Goal: Transaction & Acquisition: Purchase product/service

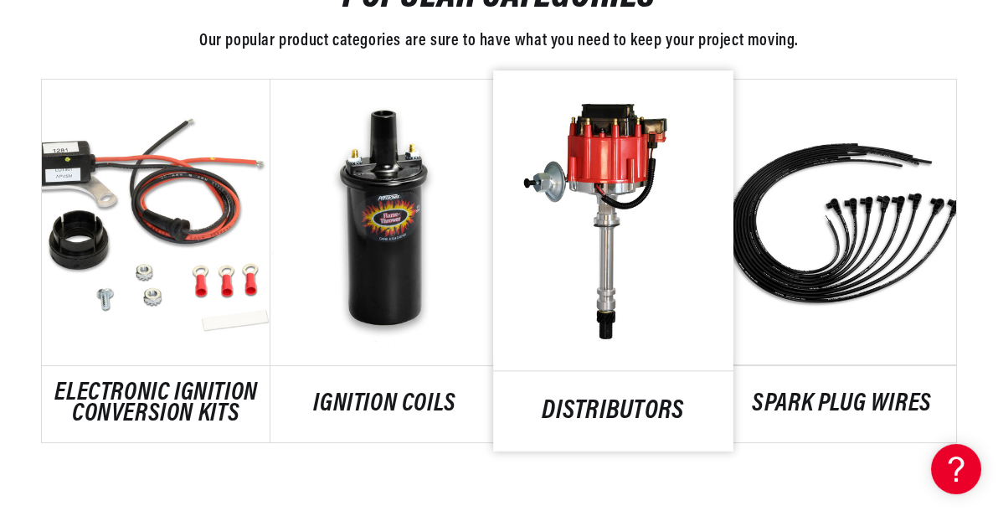
click at [608, 399] on link "DISTRIBUTORS" at bounding box center [613, 410] width 240 height 23
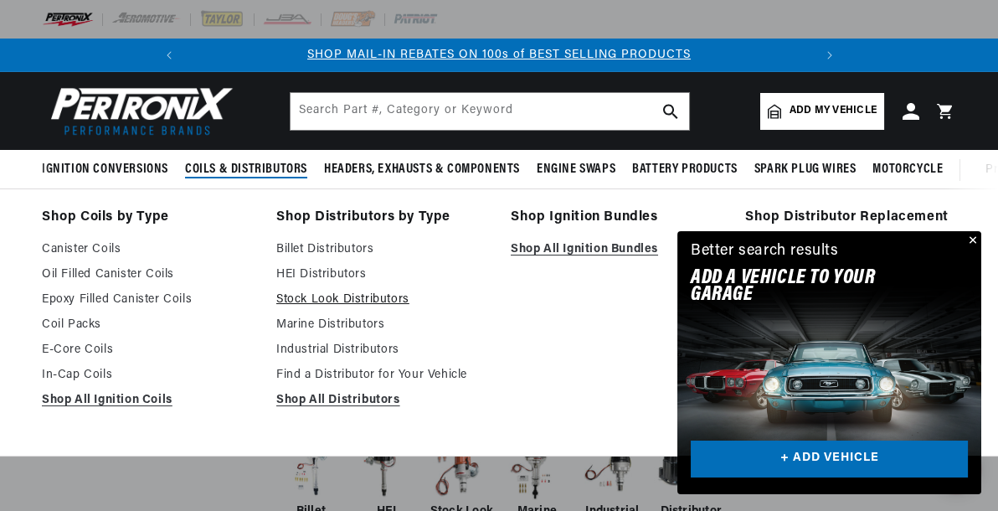
click at [347, 302] on link "Stock Look Distributors" at bounding box center [381, 300] width 211 height 20
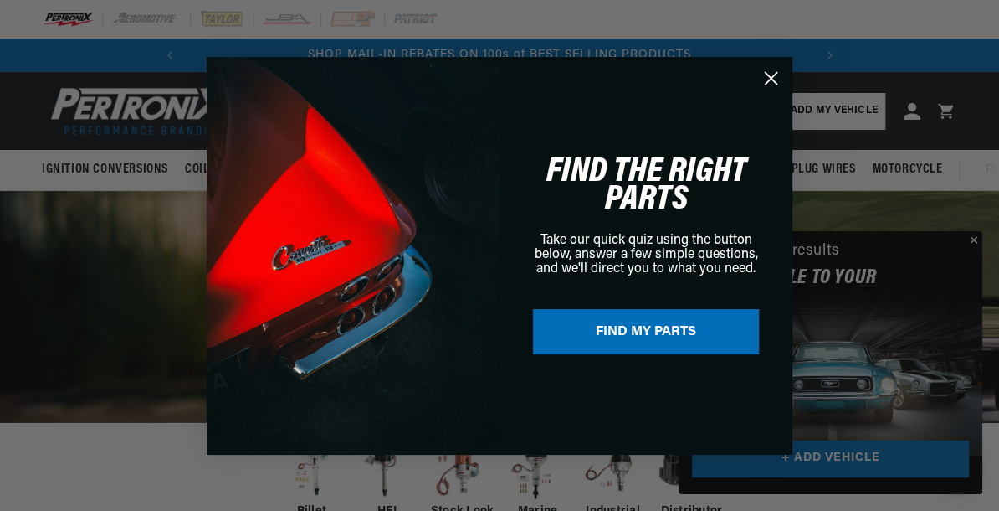
click at [768, 78] on circle "Close dialog" at bounding box center [772, 78] width 28 height 28
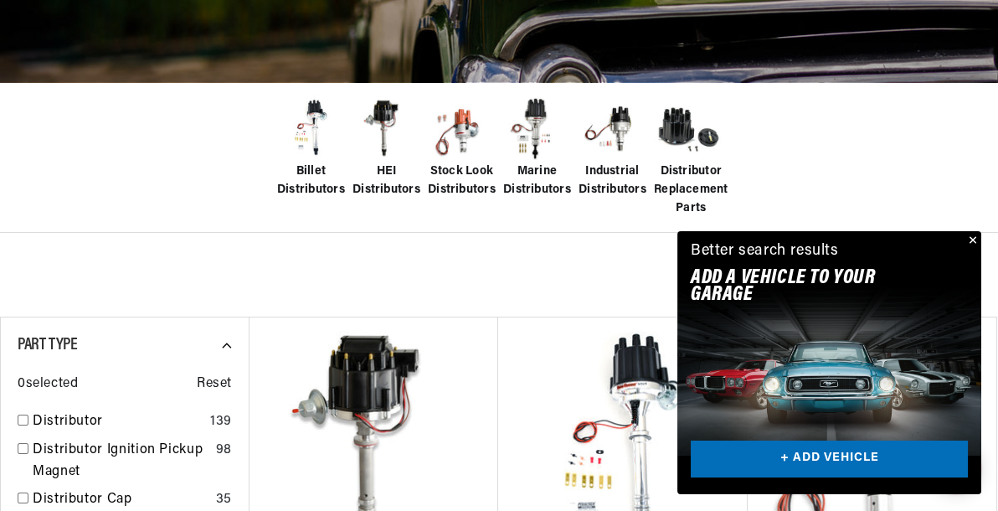
scroll to position [0, 624]
click at [975, 238] on button "Close" at bounding box center [971, 241] width 20 height 20
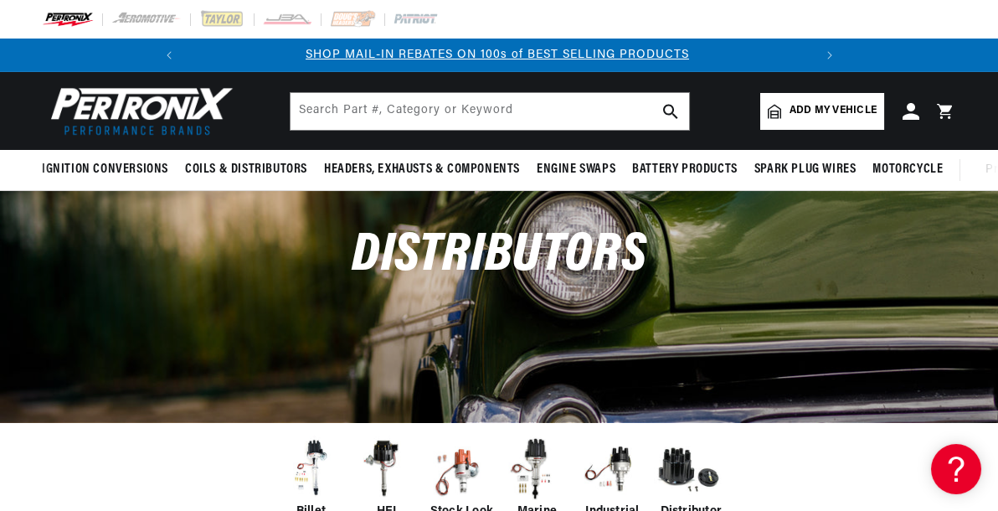
scroll to position [0, 0]
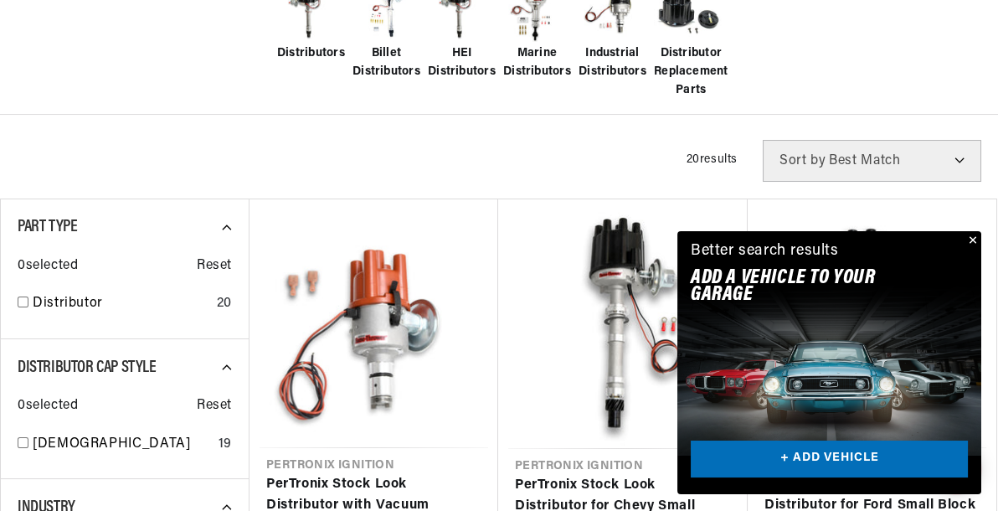
scroll to position [459, 0]
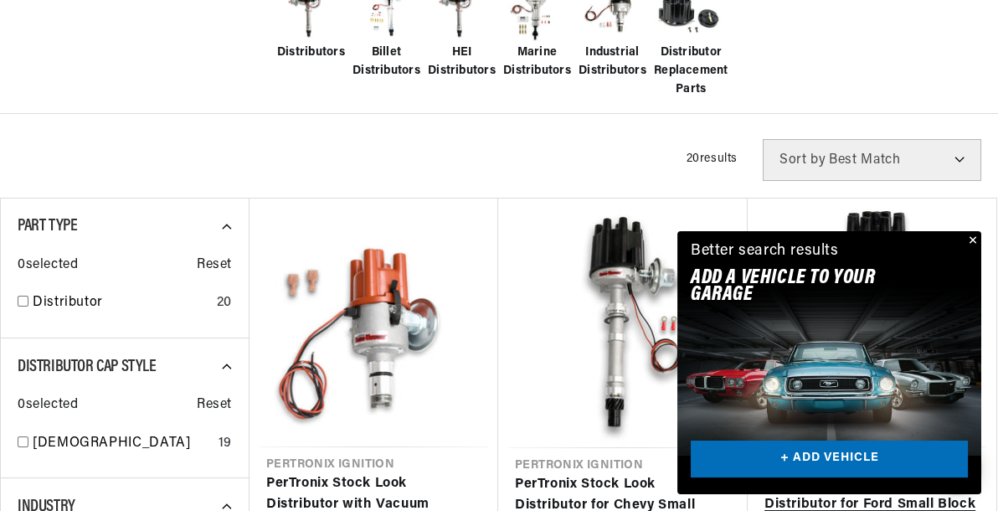
click at [979, 473] on link "PerTronix Stock Look Distributor for Ford Small Block Engines" at bounding box center [871, 505] width 215 height 64
click at [974, 239] on button "Close" at bounding box center [971, 241] width 20 height 20
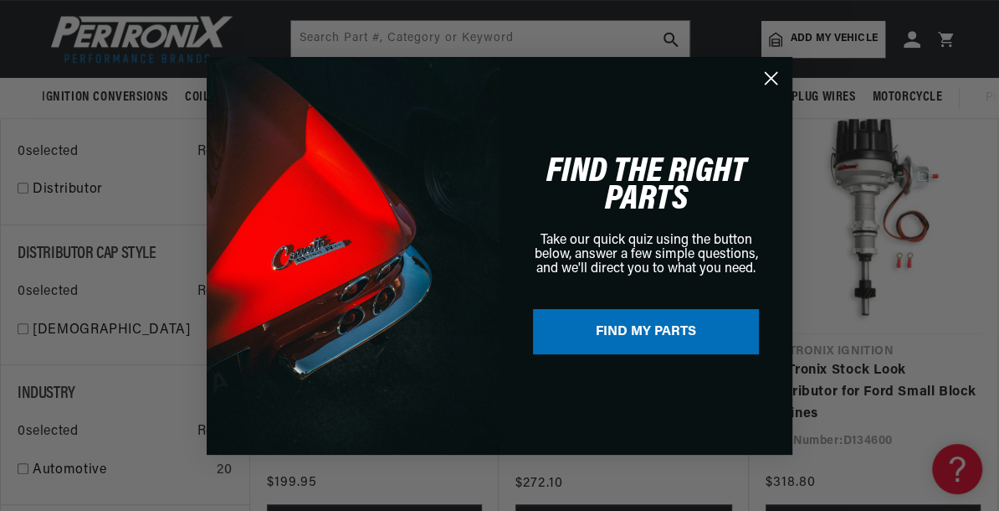
click at [771, 78] on icon "Close dialog" at bounding box center [772, 78] width 12 height 12
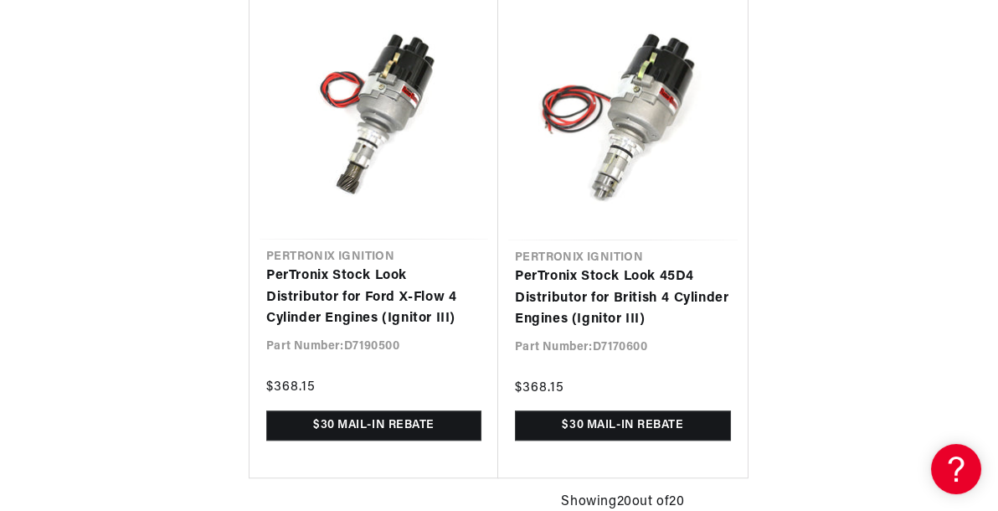
scroll to position [0, 624]
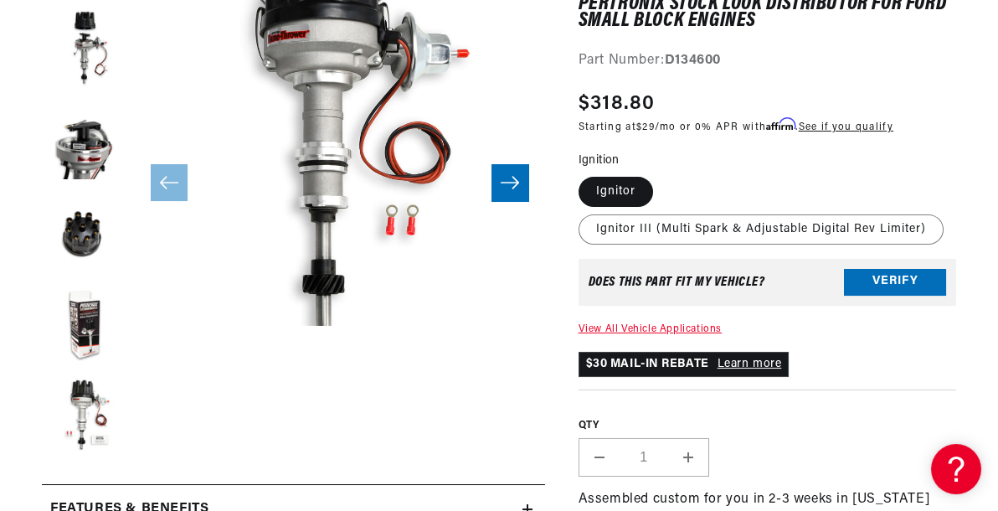
click at [626, 284] on div "Does This part fit My vehicle?" at bounding box center [676, 281] width 177 height 13
click at [820, 285] on div "Does This part fit My vehicle? Verify" at bounding box center [767, 282] width 378 height 47
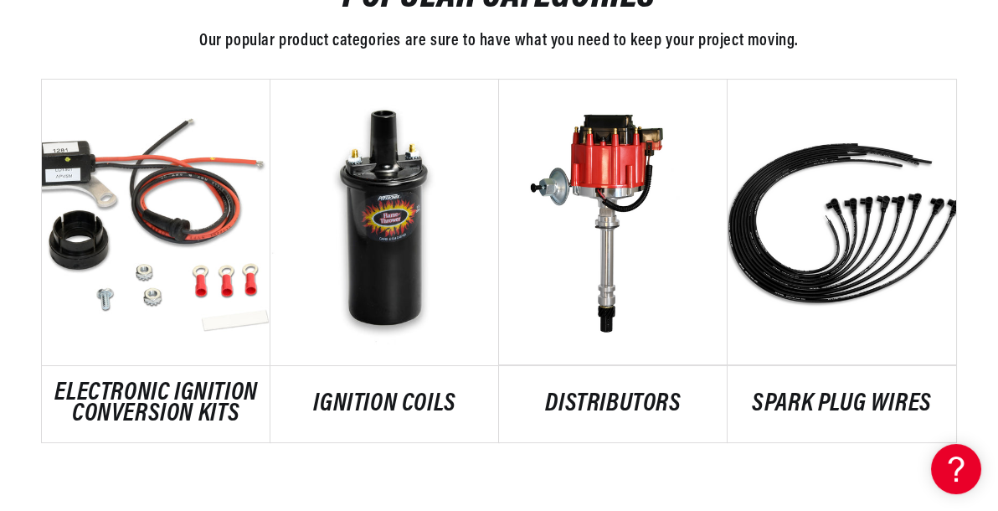
scroll to position [0, 624]
